Goal: Task Accomplishment & Management: Use online tool/utility

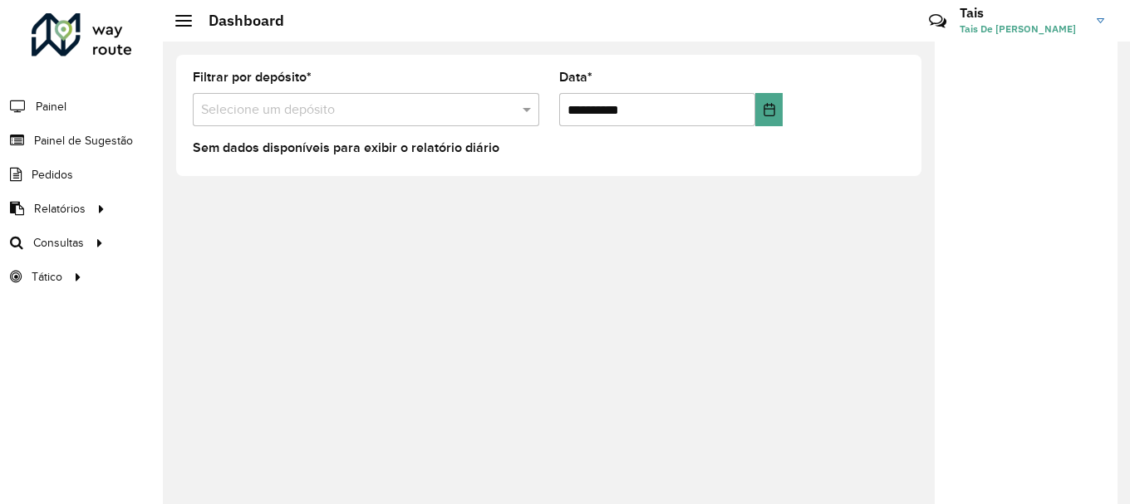
click at [487, 116] on input "text" at bounding box center [349, 111] width 297 height 20
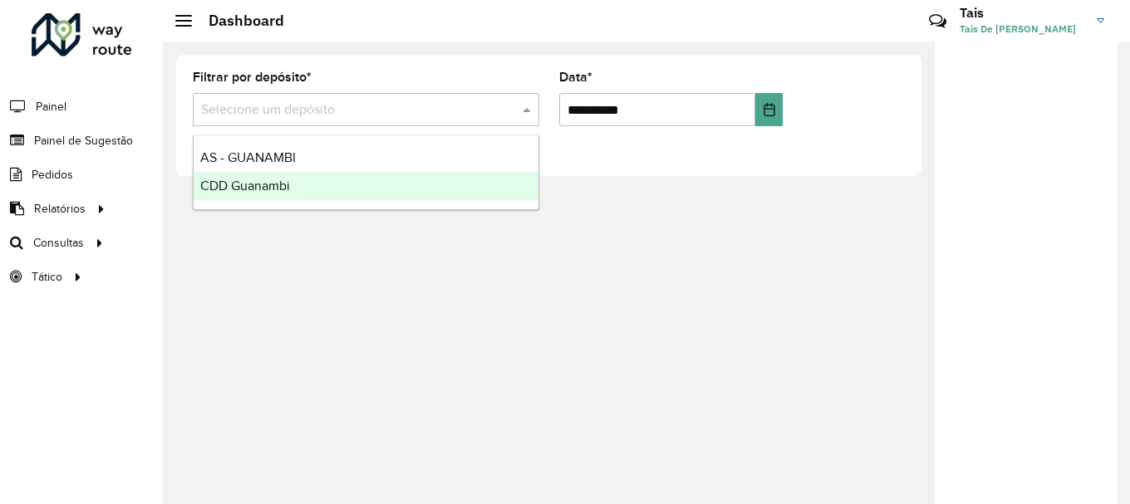
click at [352, 185] on div "CDD Guanambi" at bounding box center [366, 186] width 345 height 28
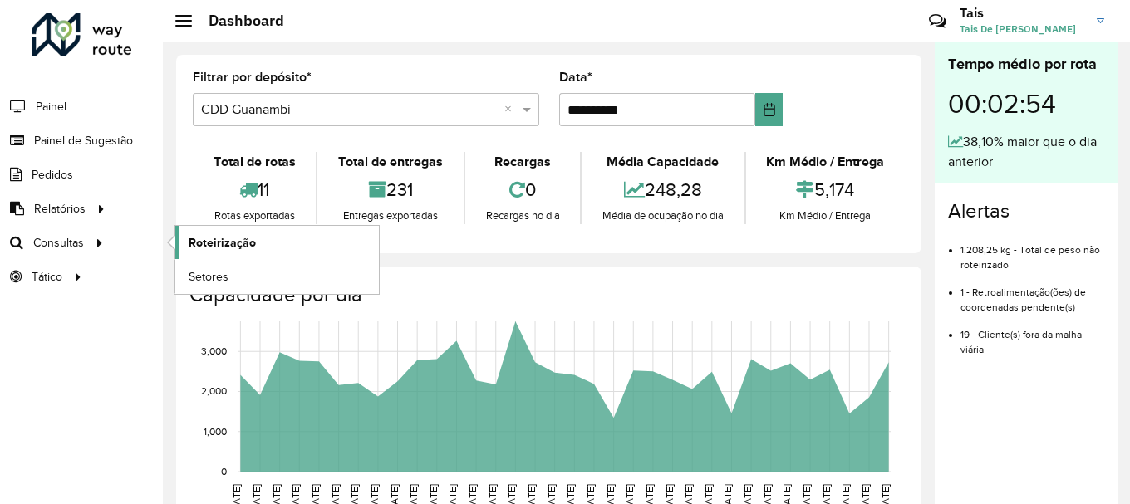
click at [242, 243] on span "Roteirização" at bounding box center [222, 242] width 67 height 17
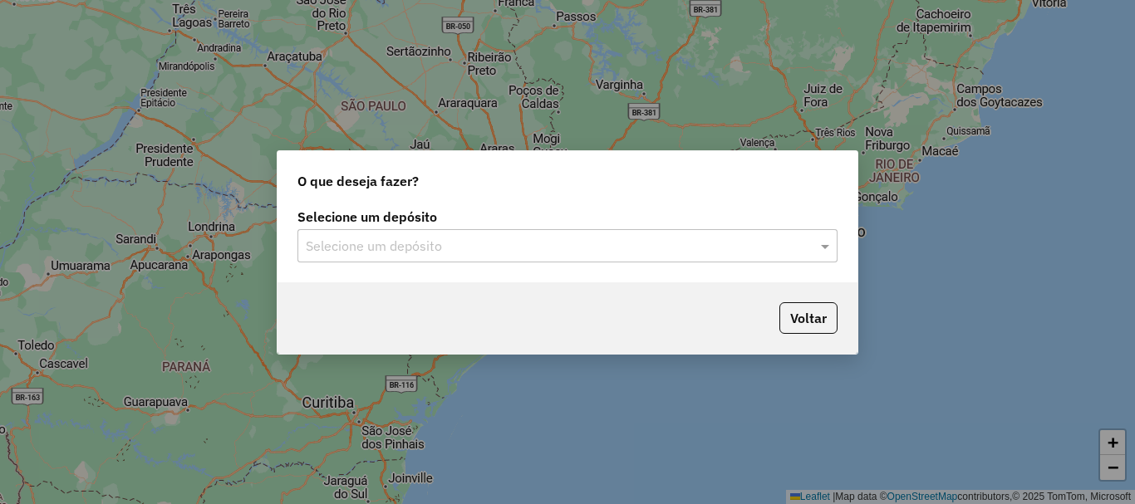
click at [524, 204] on div "O que deseja fazer?" at bounding box center [568, 177] width 580 height 53
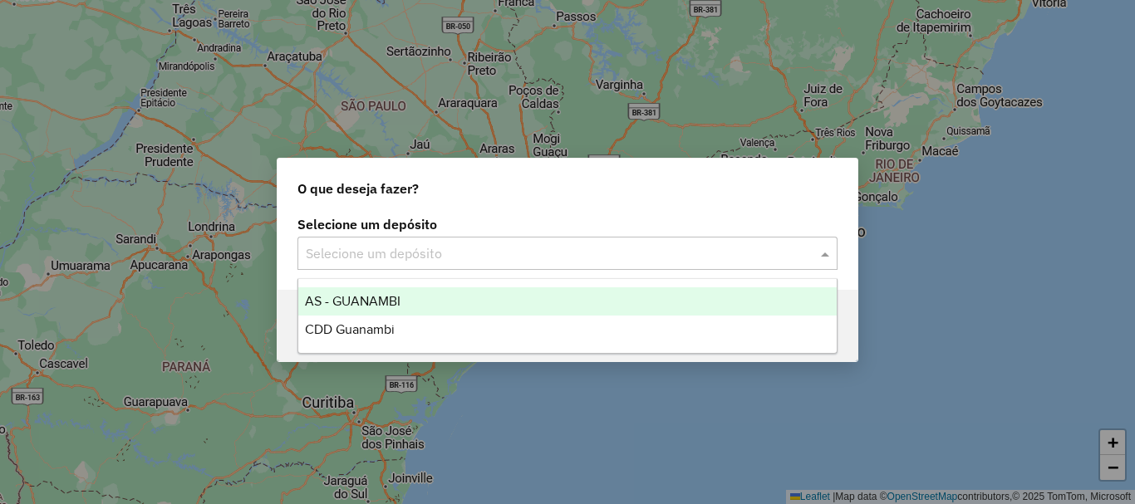
click at [538, 241] on div "Selecione um depósito" at bounding box center [567, 253] width 540 height 33
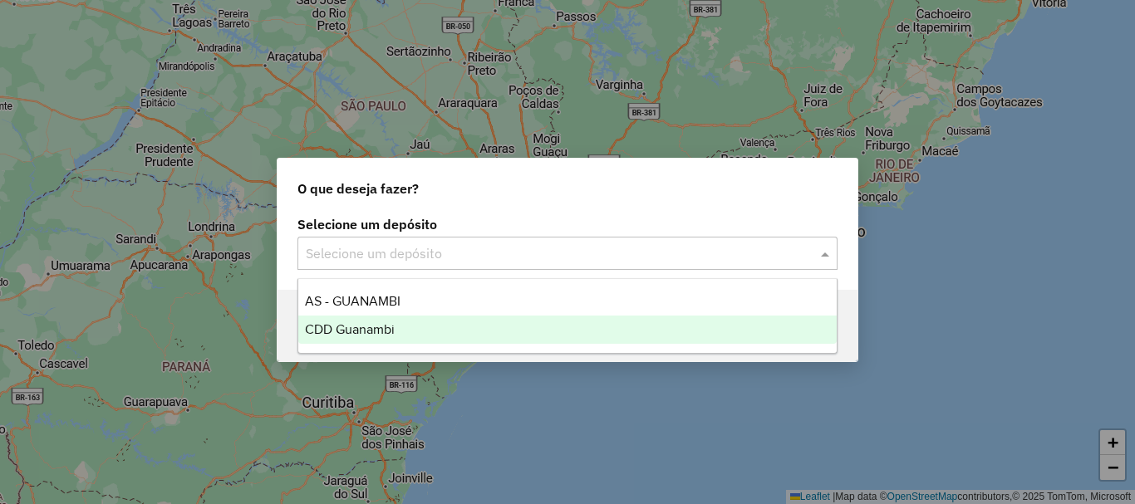
click at [406, 332] on div "CDD Guanambi" at bounding box center [567, 330] width 538 height 28
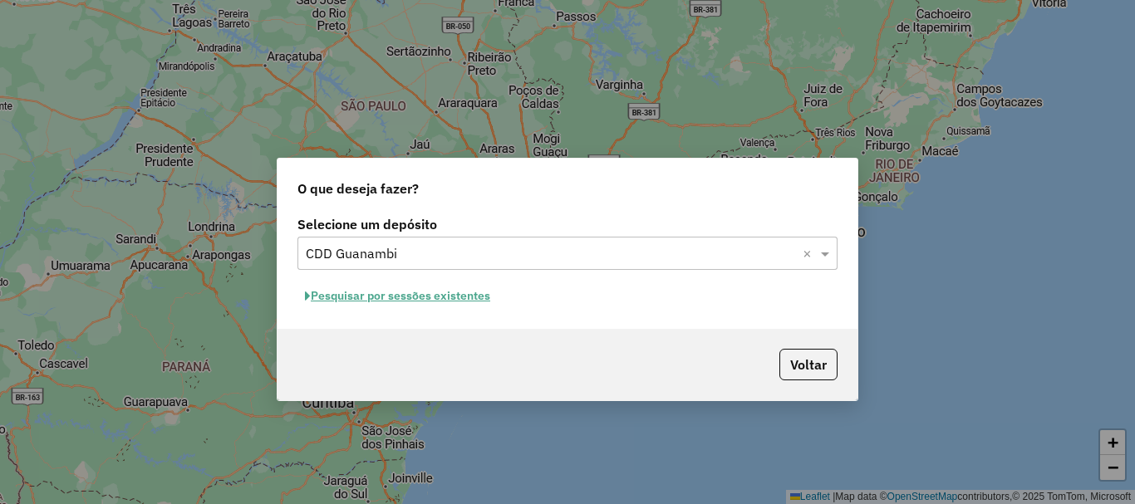
click at [445, 297] on button "Pesquisar por sessões existentes" at bounding box center [397, 296] width 200 height 26
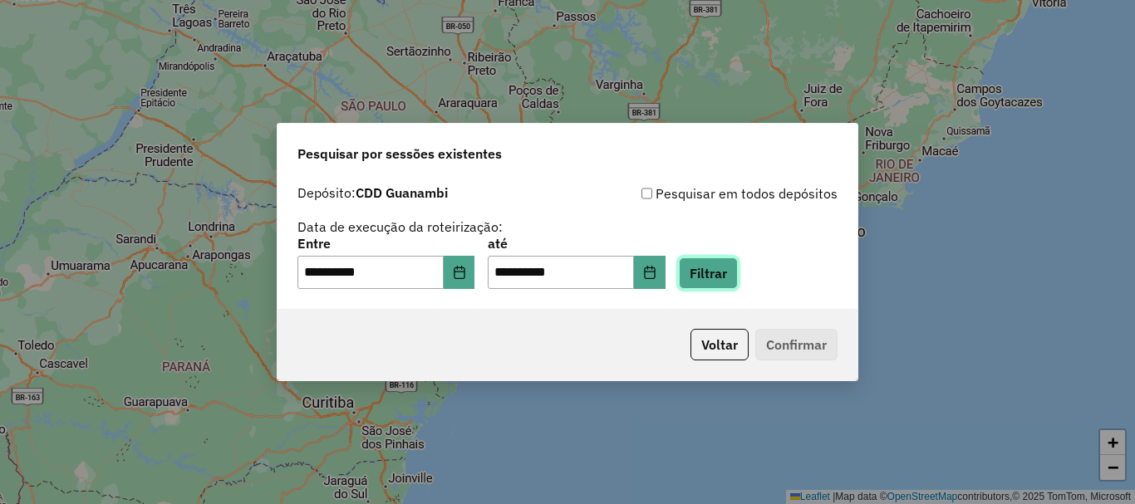
click at [728, 270] on button "Filtrar" at bounding box center [708, 274] width 59 height 32
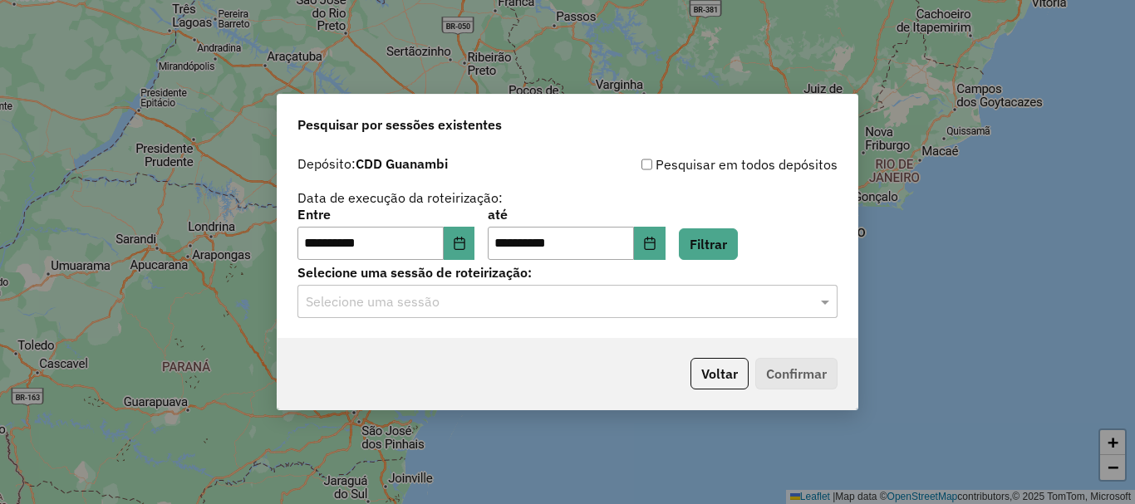
click at [448, 307] on input "text" at bounding box center [551, 302] width 490 height 20
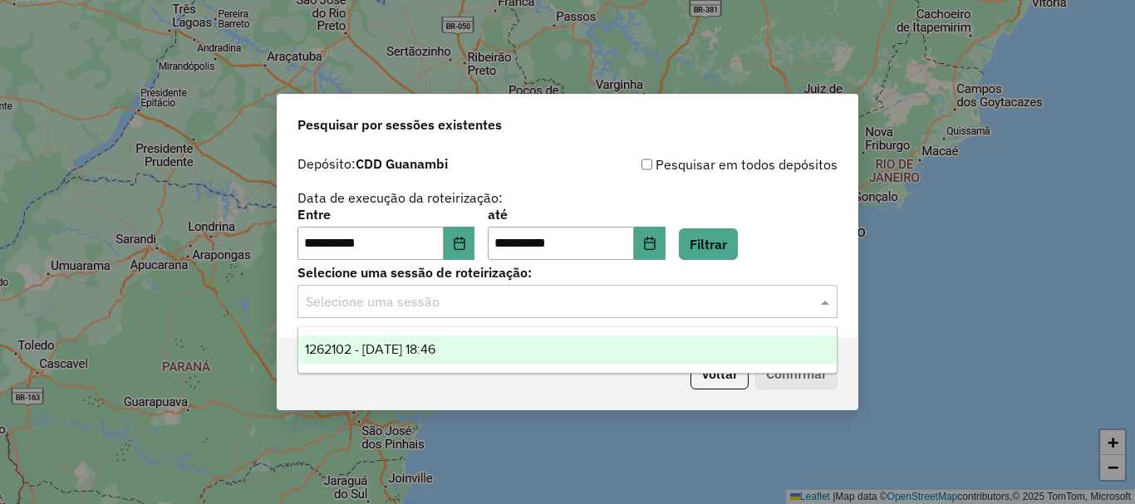
click at [374, 346] on span "1262102 - 09/09/2025 18:46" at bounding box center [370, 349] width 130 height 14
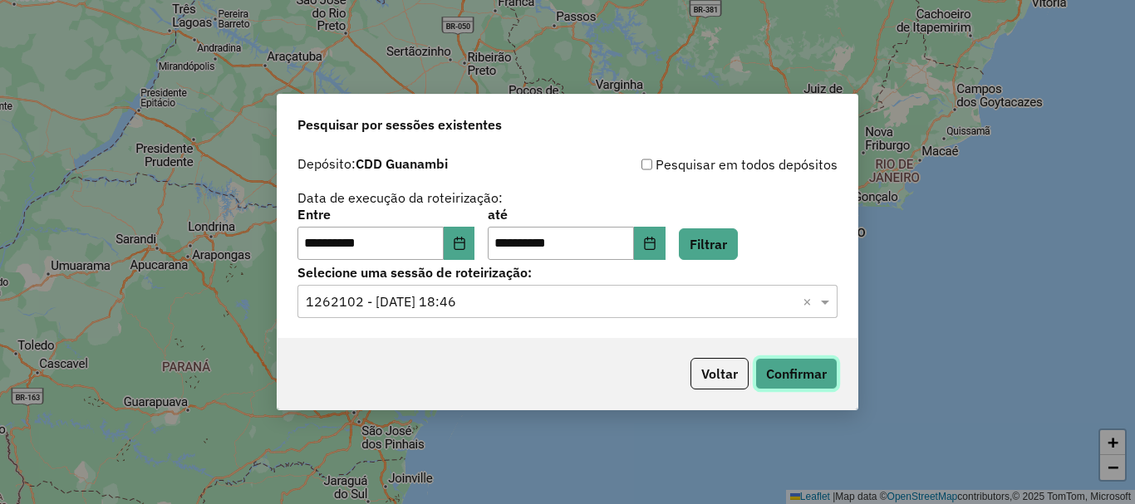
click at [799, 372] on button "Confirmar" at bounding box center [796, 374] width 82 height 32
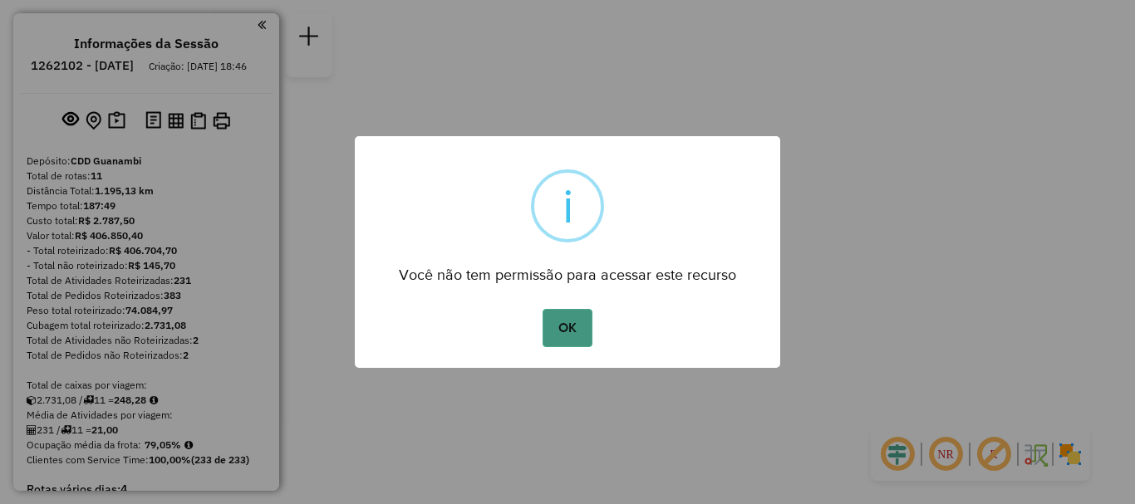
click at [577, 339] on button "OK" at bounding box center [567, 328] width 49 height 38
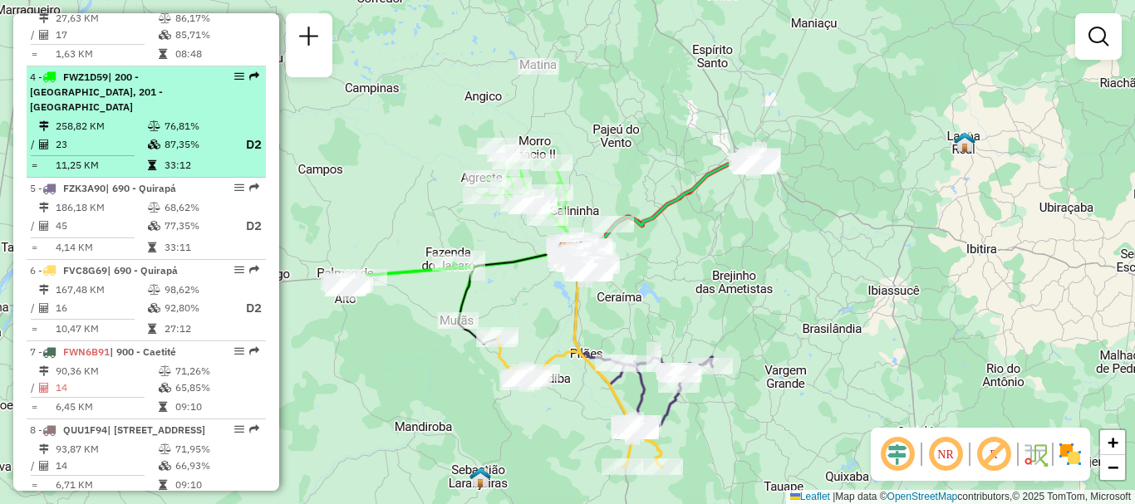
scroll to position [1246, 0]
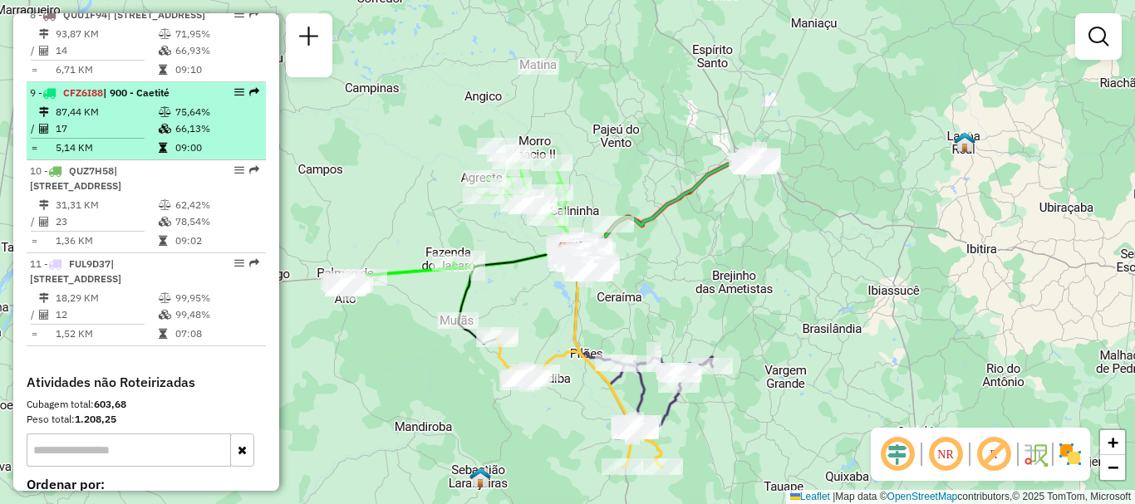
click at [136, 137] on td "17" at bounding box center [106, 128] width 103 height 17
select select "**********"
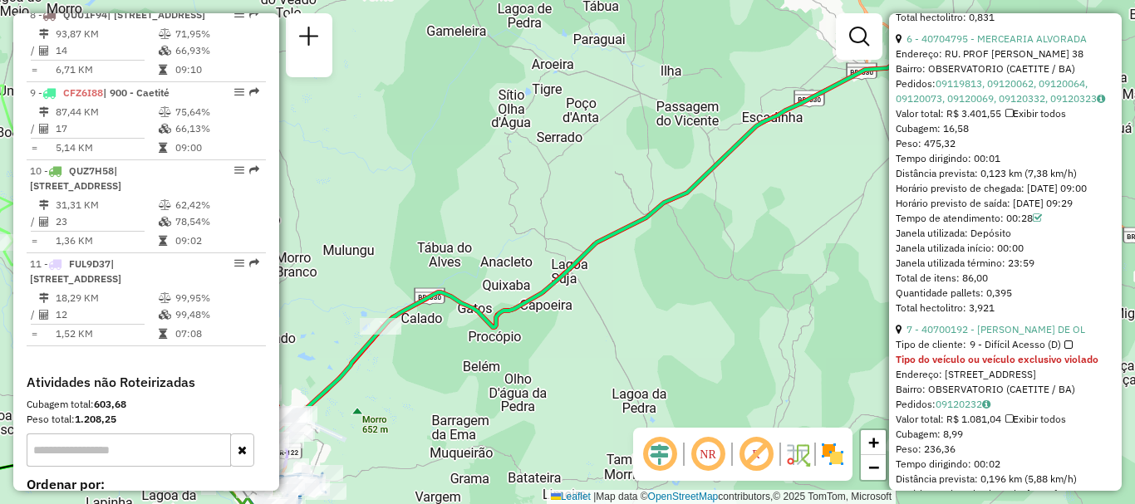
scroll to position [2327, 0]
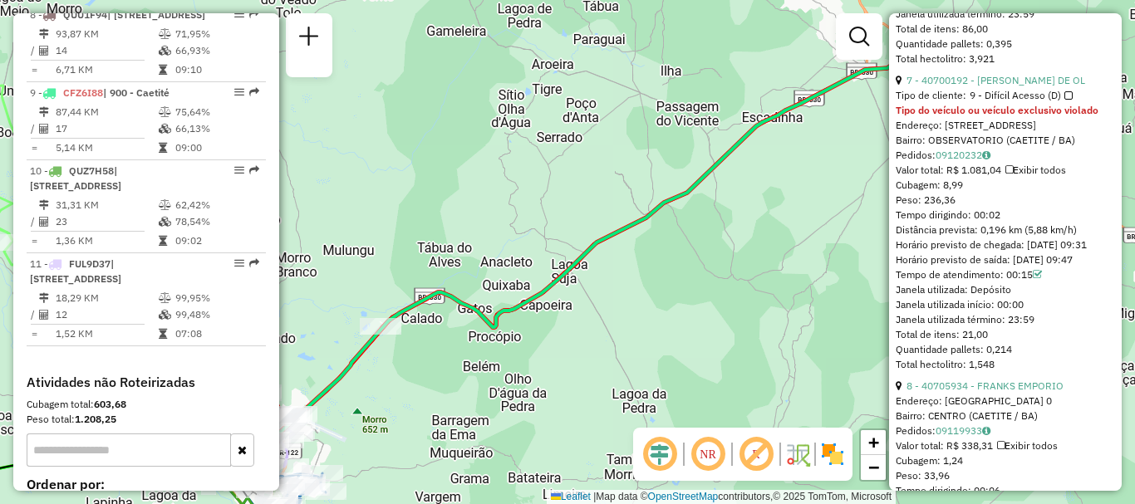
click at [1083, 116] on strong "Tipo do veículo ou veículo exclusivo violado" at bounding box center [997, 110] width 203 height 12
click at [1034, 116] on strong "Tipo do veículo ou veículo exclusivo violado" at bounding box center [997, 110] width 203 height 12
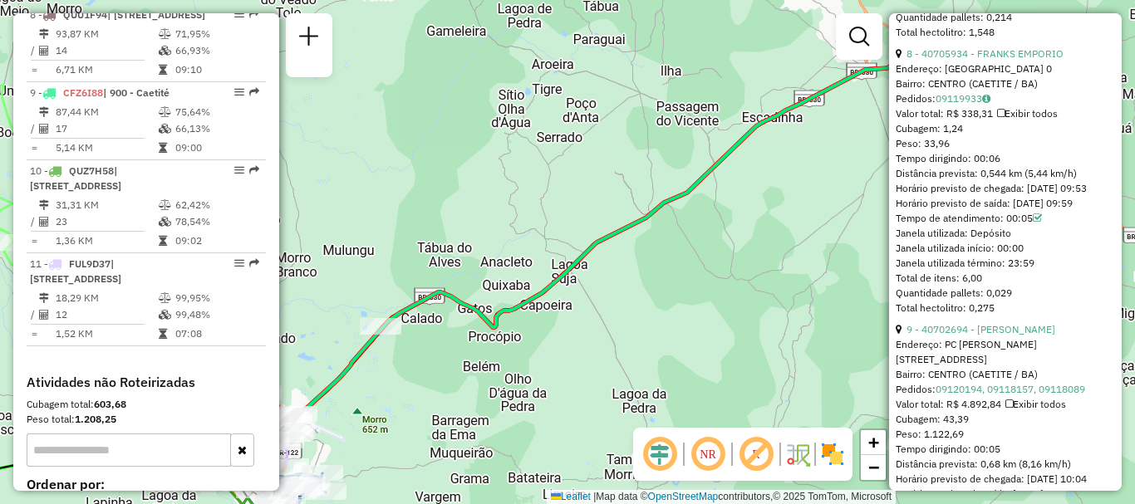
scroll to position [2410, 0]
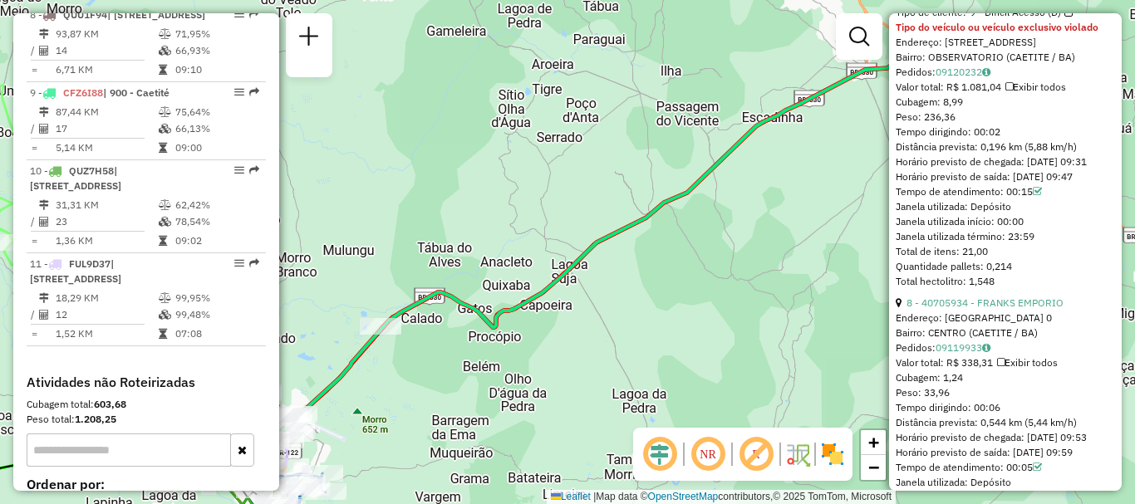
click at [1056, 20] on span "9 - Difícil Acesso (D)" at bounding box center [1021, 12] width 103 height 15
click at [1068, 17] on div at bounding box center [1068, 12] width 8 height 8
click at [1064, 17] on div at bounding box center [1068, 12] width 8 height 8
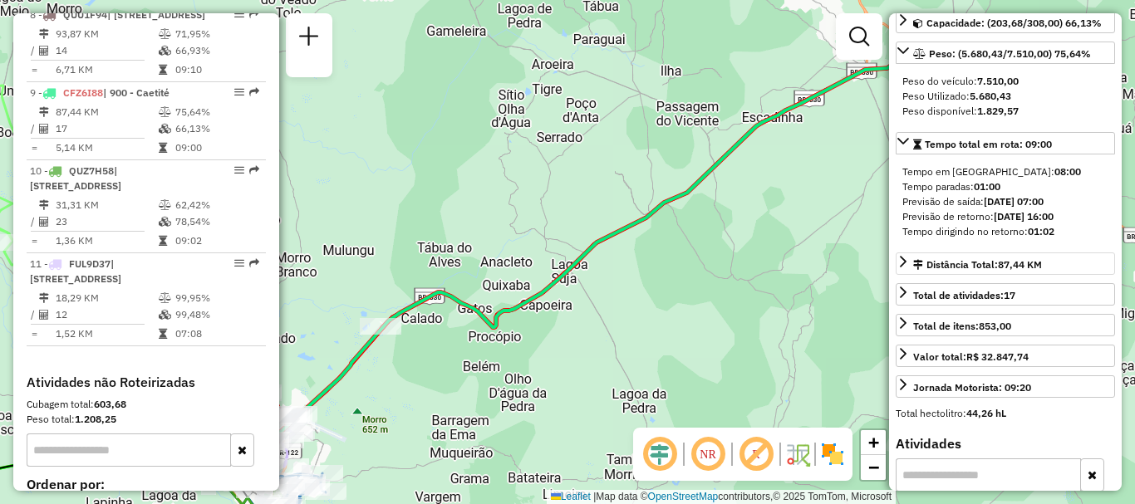
scroll to position [0, 0]
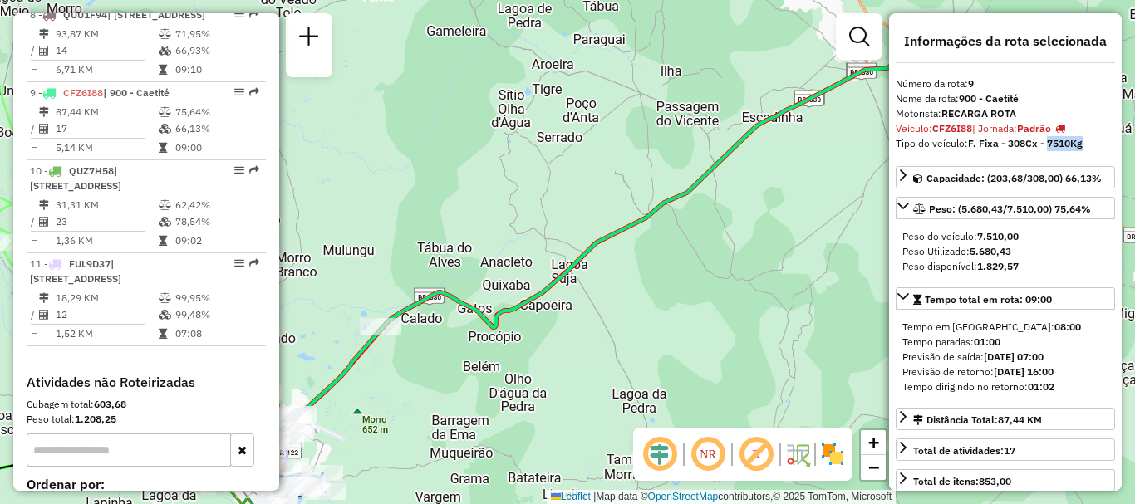
drag, startPoint x: 1044, startPoint y: 141, endPoint x: 1094, endPoint y: 143, distance: 49.9
click at [1094, 143] on div "Tipo do veículo: F. Fixa - 308Cx - 7510Kg" at bounding box center [1005, 143] width 219 height 15
copy strong "7510Kg"
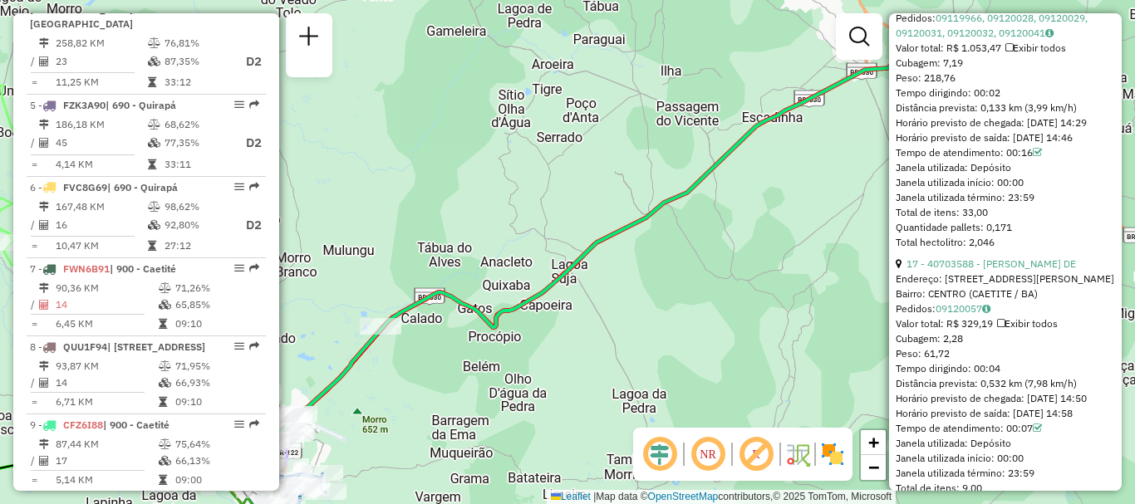
scroll to position [4891, 0]
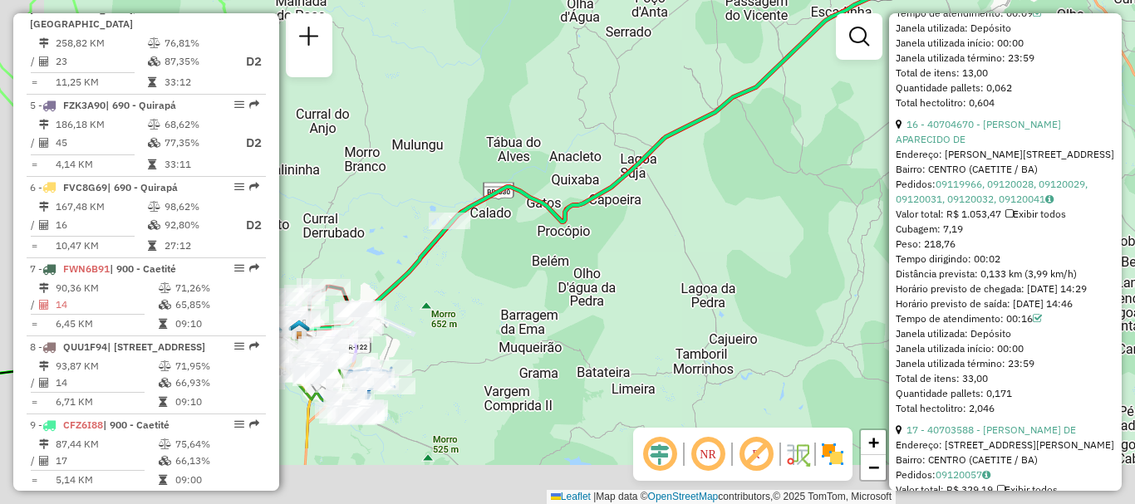
drag, startPoint x: 418, startPoint y: 424, endPoint x: 487, endPoint y: 318, distance: 126.1
click at [487, 318] on div "Janela de atendimento Grade de atendimento Capacidade Transportadoras Veículos …" at bounding box center [567, 252] width 1135 height 504
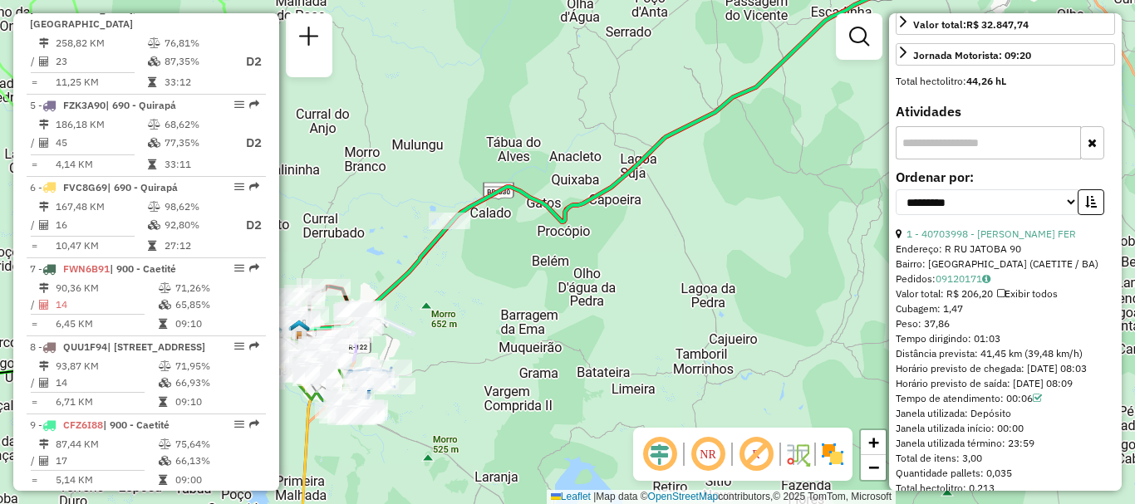
scroll to position [72, 0]
